Goal: Check status

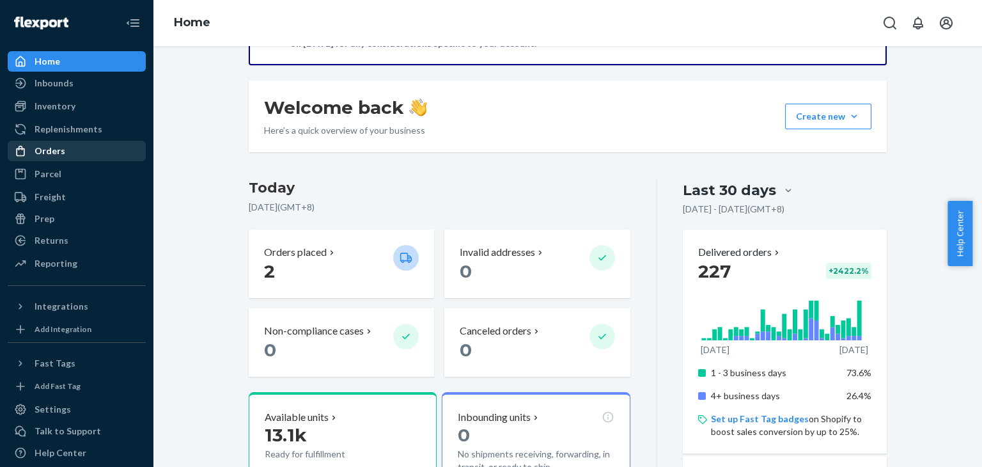
click at [89, 157] on div "Orders" at bounding box center [77, 151] width 136 height 18
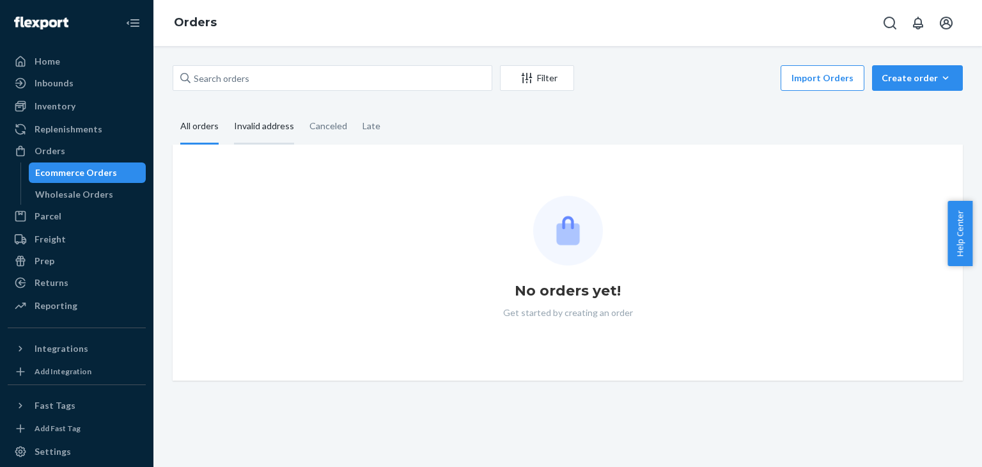
click at [249, 128] on div "Invalid address" at bounding box center [264, 126] width 60 height 35
click at [226, 109] on input "Invalid address" at bounding box center [226, 109] width 0 height 0
click at [333, 125] on div "Canceled" at bounding box center [328, 126] width 38 height 35
click at [302, 109] on input "Canceled" at bounding box center [302, 109] width 0 height 0
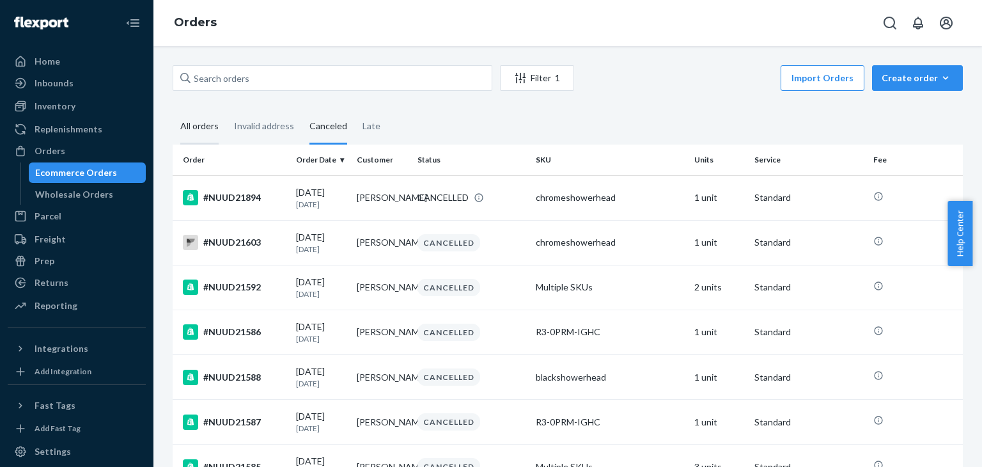
click at [207, 130] on div "All orders" at bounding box center [199, 126] width 38 height 35
click at [173, 109] on input "All orders" at bounding box center [173, 109] width 0 height 0
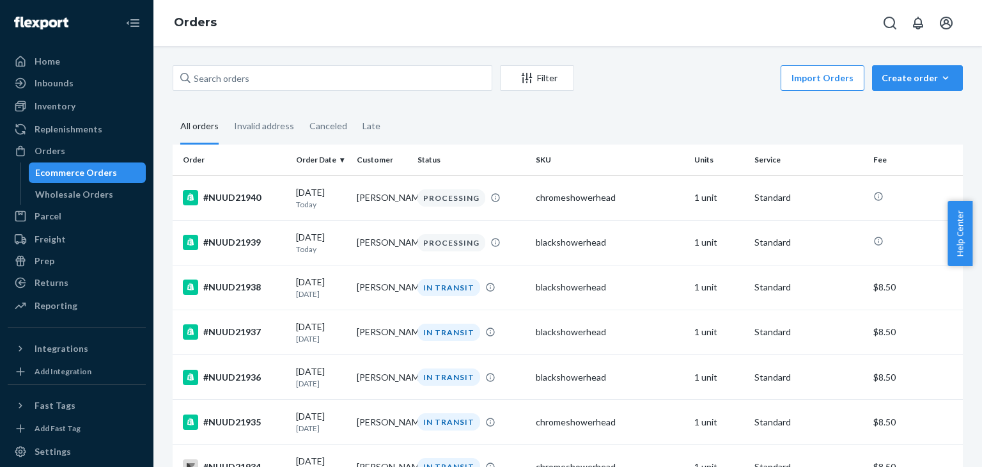
click at [454, 132] on fieldset "All orders Invalid address Canceled Late" at bounding box center [568, 126] width 790 height 35
